Goal: Use online tool/utility: Utilize a website feature to perform a specific function

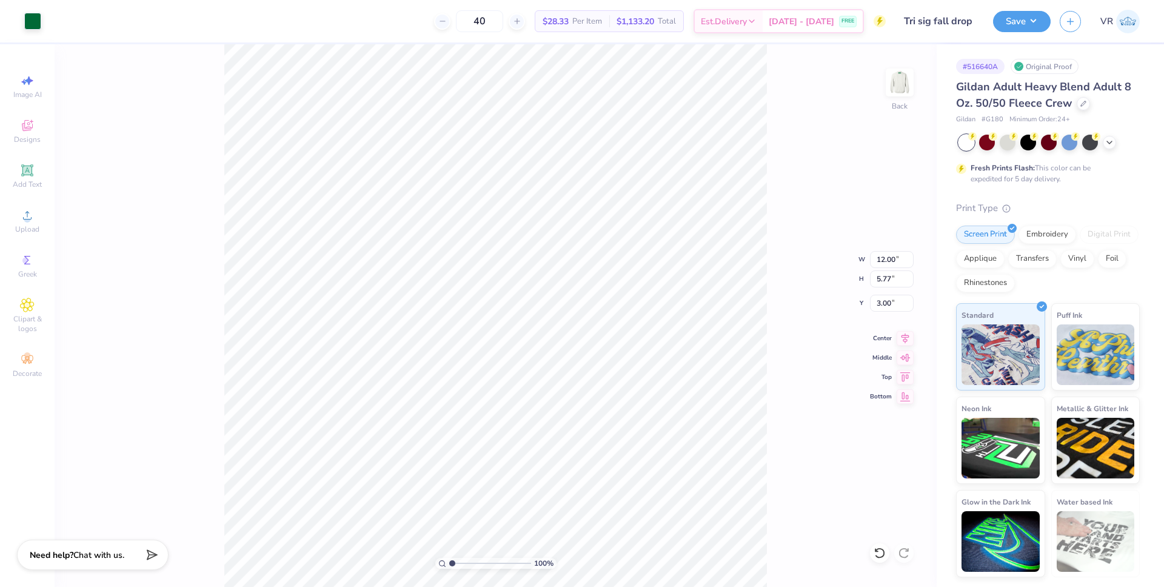
click at [873, 82] on div "100 % Back W 12.00 12.00 " H 5.77 5.77 " Y 3.00 3.00 " Center Middle Top Bottom" at bounding box center [496, 315] width 882 height 543
click at [903, 82] on img at bounding box center [899, 82] width 49 height 49
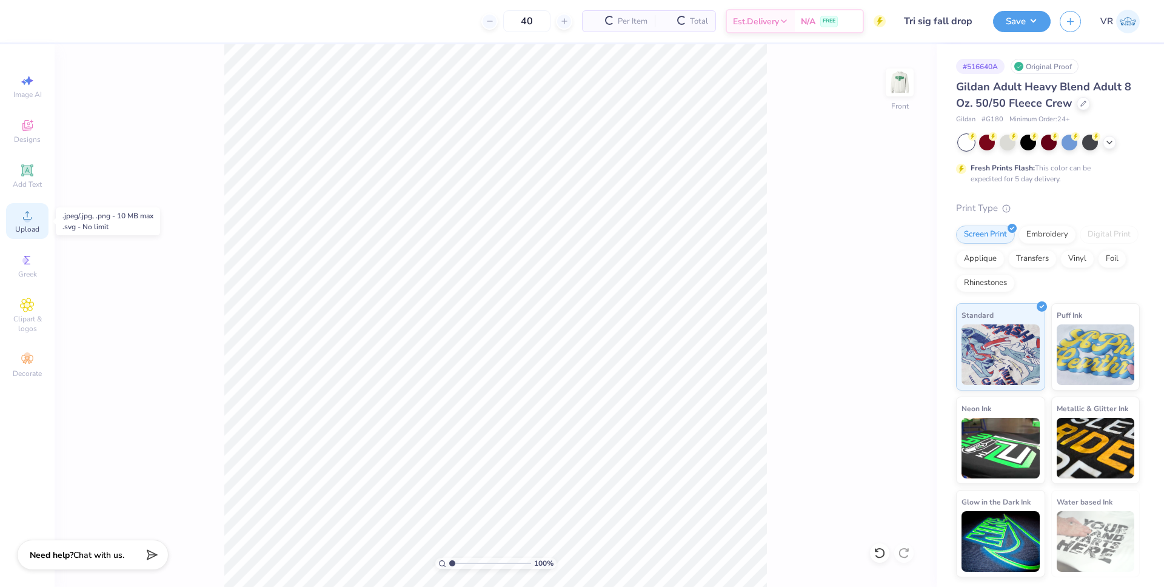
click at [29, 232] on span "Upload" at bounding box center [27, 229] width 24 height 10
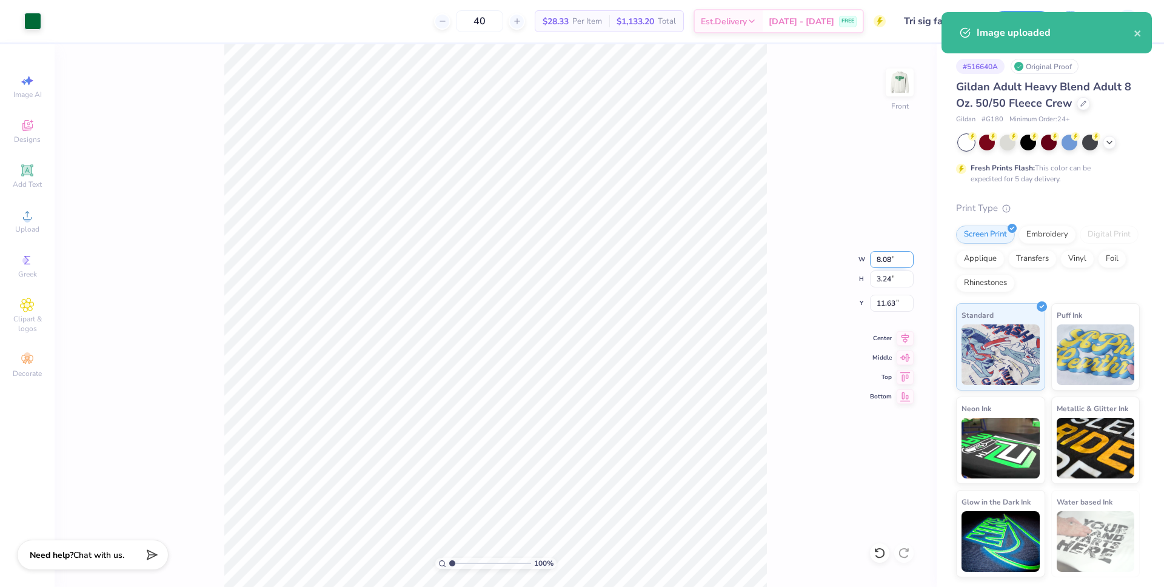
click at [876, 259] on input "8.08" at bounding box center [892, 259] width 44 height 17
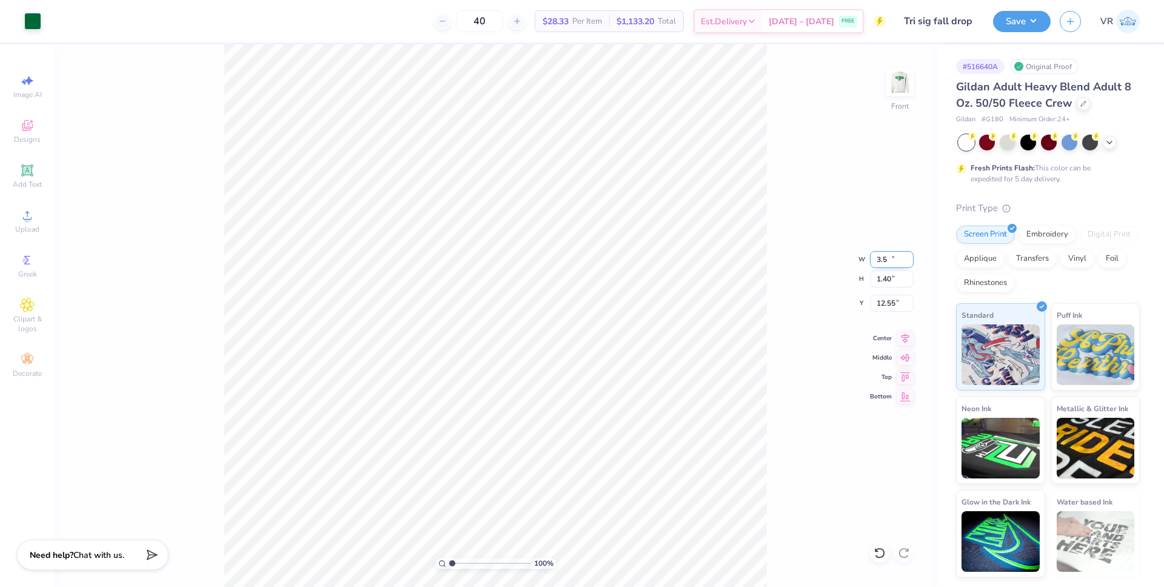
type input "3.50"
type input "1.40"
type input "12.55"
click at [885, 307] on input "12.55" at bounding box center [892, 303] width 44 height 17
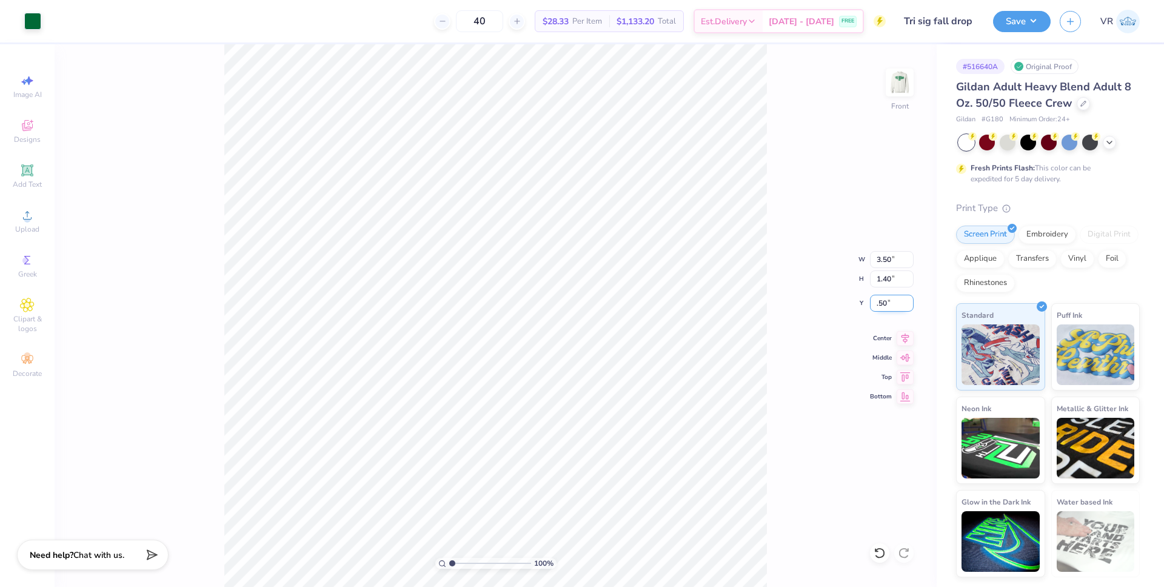
type input "0.50"
